Goal: Use online tool/utility: Utilize a website feature to perform a specific function

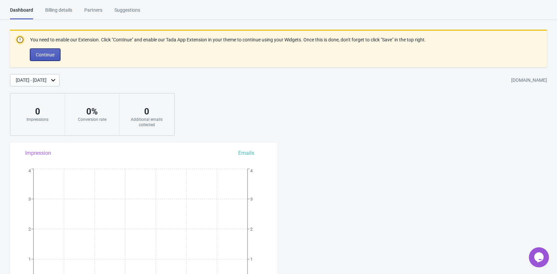
click at [36, 56] on span "Continue" at bounding box center [45, 54] width 19 height 5
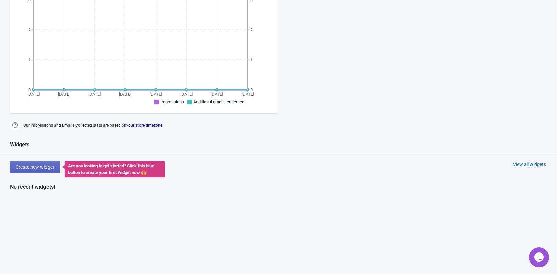
scroll to position [229, 0]
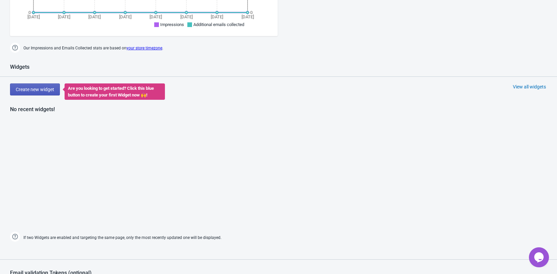
click at [35, 93] on button "Create new widget" at bounding box center [35, 90] width 50 height 12
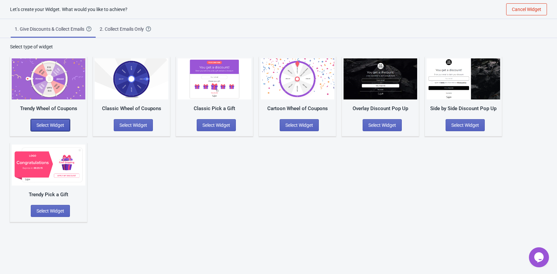
click at [54, 127] on span "Select Widget" at bounding box center [50, 125] width 28 height 5
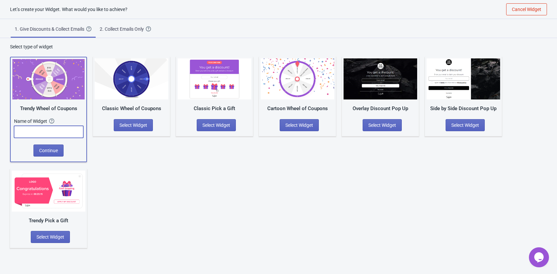
click at [75, 130] on input "text" at bounding box center [48, 132] width 69 height 12
type input "test"
click at [34, 150] on button "Continue" at bounding box center [48, 151] width 30 height 12
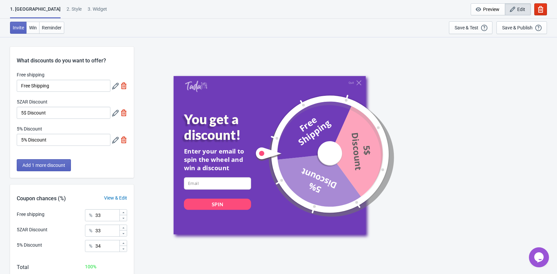
scroll to position [39, 0]
